Goal: Task Accomplishment & Management: Manage account settings

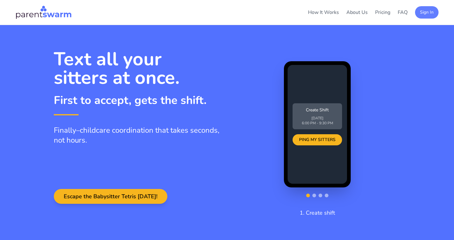
click at [429, 14] on button "Sign In" at bounding box center [426, 12] width 23 height 12
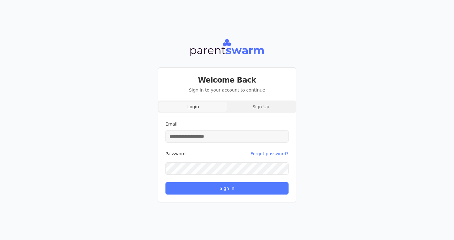
click at [240, 138] on input "Email" at bounding box center [226, 136] width 123 height 12
type input "**********"
click at [165, 182] on button "Sign In" at bounding box center [226, 188] width 123 height 12
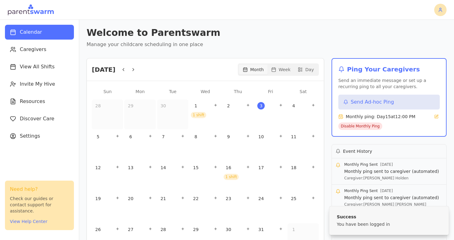
click at [441, 9] on html "Calendar Caregivers View All Shifts Invite My Hive Resources Discover Care Sett…" at bounding box center [227, 120] width 454 height 240
click at [430, 32] on div "Sign Out" at bounding box center [424, 34] width 36 height 10
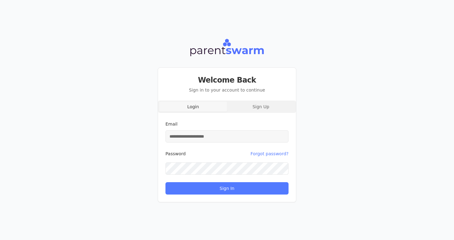
click at [249, 134] on input "Email" at bounding box center [226, 136] width 123 height 12
click at [286, 154] on button "Forgot password?" at bounding box center [269, 153] width 38 height 12
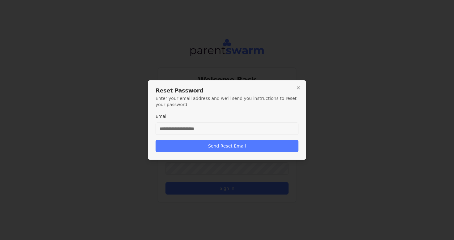
click at [247, 128] on input "Email" at bounding box center [226, 128] width 143 height 12
type input "**********"
click at [155, 140] on button "Send Reset Email" at bounding box center [226, 146] width 143 height 12
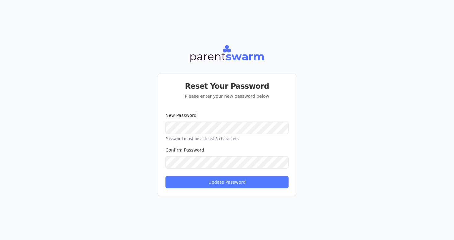
click at [165, 176] on button "Update Password" at bounding box center [226, 182] width 123 height 12
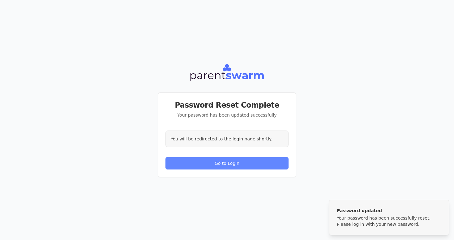
click at [242, 163] on button "Go to Login" at bounding box center [226, 163] width 123 height 12
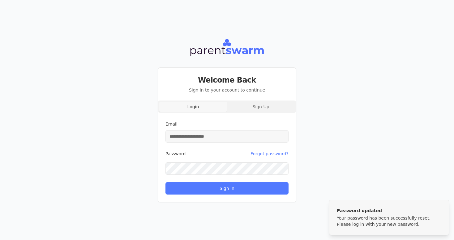
click at [223, 136] on input "Email" at bounding box center [226, 136] width 123 height 12
type input "**********"
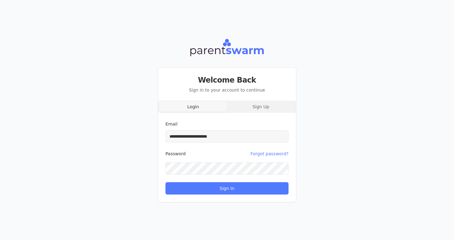
click at [165, 182] on button "Sign In" at bounding box center [226, 188] width 123 height 12
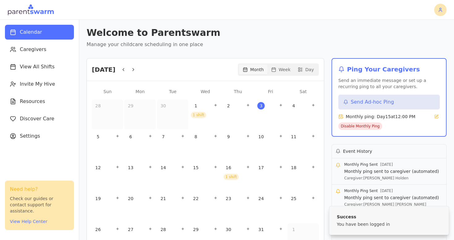
click at [436, 9] on html "Calendar Caregivers View All Shifts Invite My Hive Resources Discover Care Sett…" at bounding box center [227, 120] width 454 height 240
click at [425, 33] on div "Sign Out" at bounding box center [424, 34] width 36 height 10
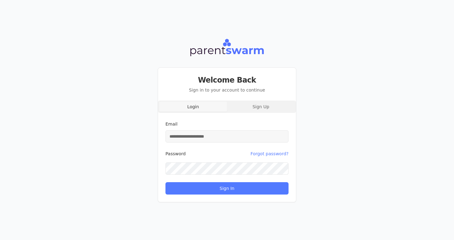
click at [224, 141] on input "Email" at bounding box center [226, 136] width 123 height 12
type input "**********"
click at [165, 182] on button "Sign In" at bounding box center [226, 188] width 123 height 12
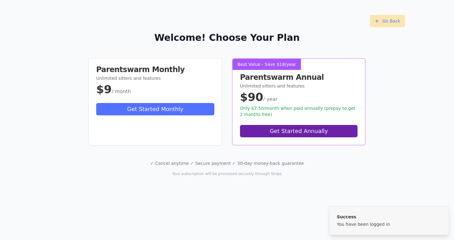
click at [392, 20] on button "Go Back" at bounding box center [387, 21] width 35 height 12
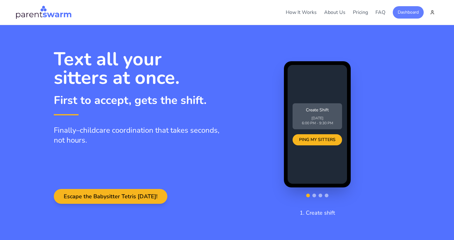
click at [407, 13] on button "Dashboard" at bounding box center [408, 12] width 31 height 12
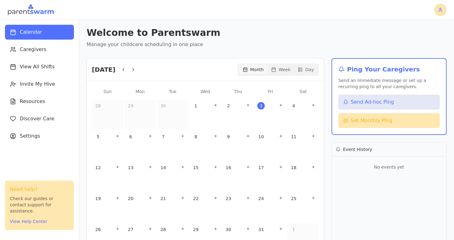
click at [436, 10] on html "Calendar Caregivers View All Shifts Invite My Hive Resources Discover Care Sett…" at bounding box center [227, 120] width 454 height 240
click at [421, 23] on div "Settings" at bounding box center [424, 24] width 36 height 10
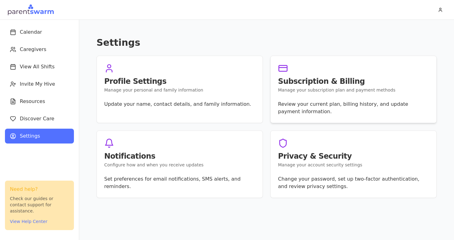
click at [316, 98] on div "Subscription & Billing Manage your subscription plan and payment methods" at bounding box center [353, 78] width 166 height 45
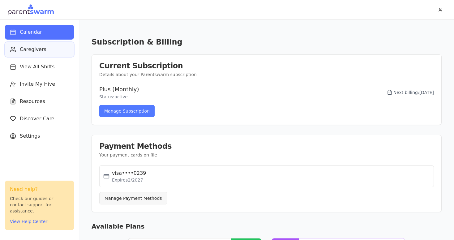
click at [36, 49] on span "Caregivers" at bounding box center [33, 49] width 27 height 7
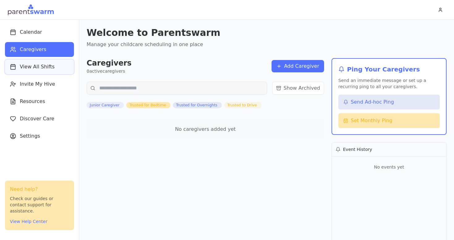
click at [35, 71] on button "View All Shifts" at bounding box center [39, 66] width 69 height 15
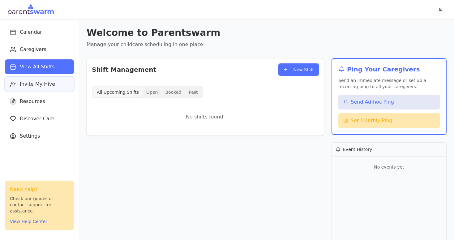
click at [29, 89] on button "Invite My Hive" at bounding box center [39, 84] width 69 height 15
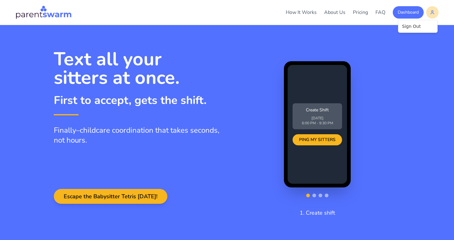
click at [436, 12] on html "How It Works About Us Pricing FAQ Dashboard How It Works About Pricing FAQ Dash…" at bounding box center [227, 120] width 454 height 240
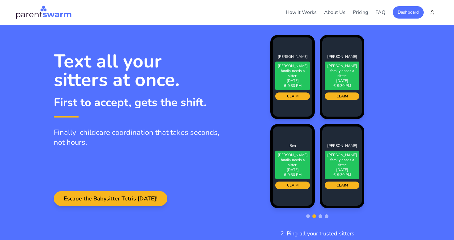
click at [432, 12] on html "How It Works About Us Pricing FAQ Dashboard How It Works About Pricing FAQ Dash…" at bounding box center [227, 120] width 454 height 240
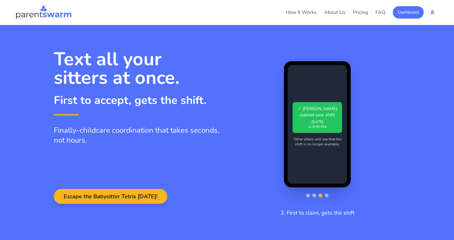
click at [432, 12] on html "How It Works About Us Pricing FAQ Dashboard How It Works About Pricing FAQ Dash…" at bounding box center [227, 120] width 454 height 240
click at [408, 12] on html "How It Works About Us Pricing FAQ Dashboard How It Works About Pricing FAQ Dash…" at bounding box center [227, 120] width 454 height 240
click at [408, 12] on button "Dashboard" at bounding box center [408, 12] width 31 height 12
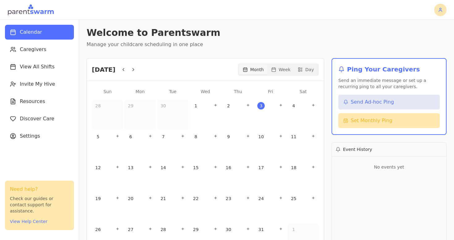
click at [436, 12] on html "Calendar Caregivers View All Shifts Invite My Hive Resources Discover Care Sett…" at bounding box center [227, 120] width 454 height 240
click at [420, 34] on div "Sign Out" at bounding box center [424, 34] width 36 height 10
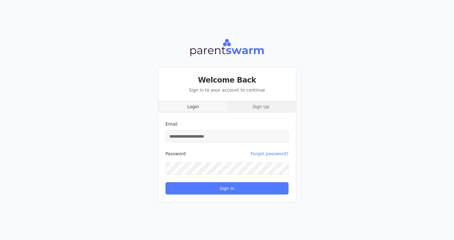
click at [234, 134] on input "Email" at bounding box center [226, 136] width 123 height 12
type input "**********"
click at [165, 182] on button "Sign In" at bounding box center [226, 188] width 123 height 12
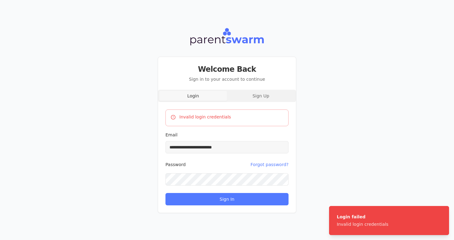
click at [165, 193] on button "Sign In" at bounding box center [226, 199] width 123 height 12
click at [137, 178] on div "**********" at bounding box center [227, 120] width 454 height 240
click at [165, 193] on button "Sign In" at bounding box center [226, 199] width 123 height 12
